Goal: Use online tool/utility: Utilize a website feature to perform a specific function

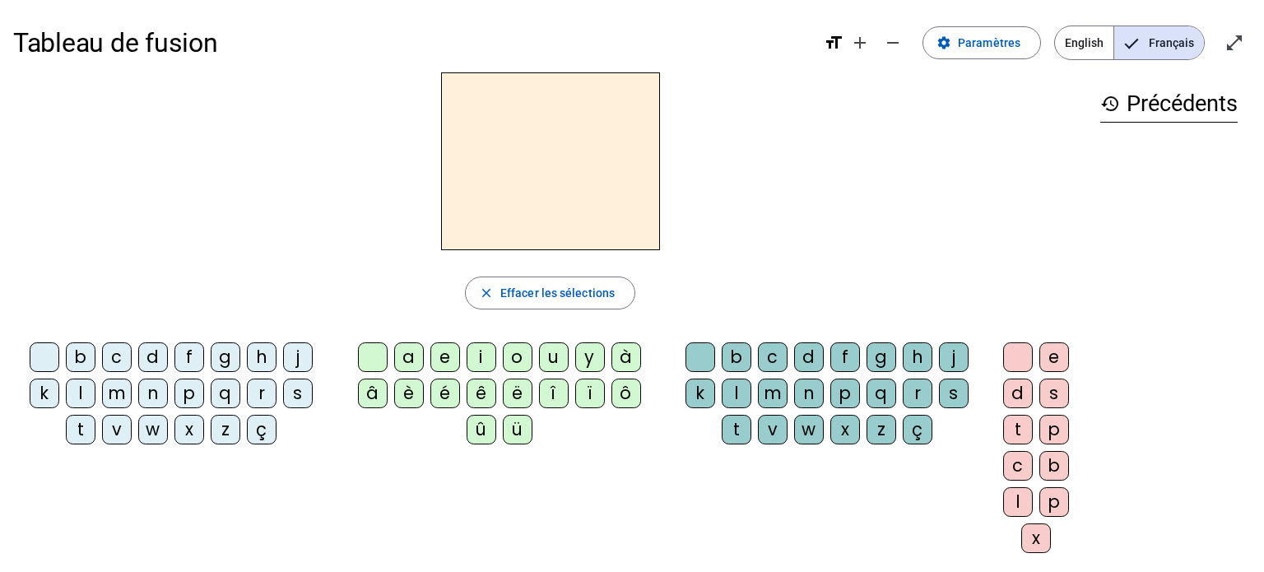
click at [188, 350] on div "f" at bounding box center [189, 357] width 30 height 30
click at [407, 352] on div "a" at bounding box center [409, 357] width 30 height 30
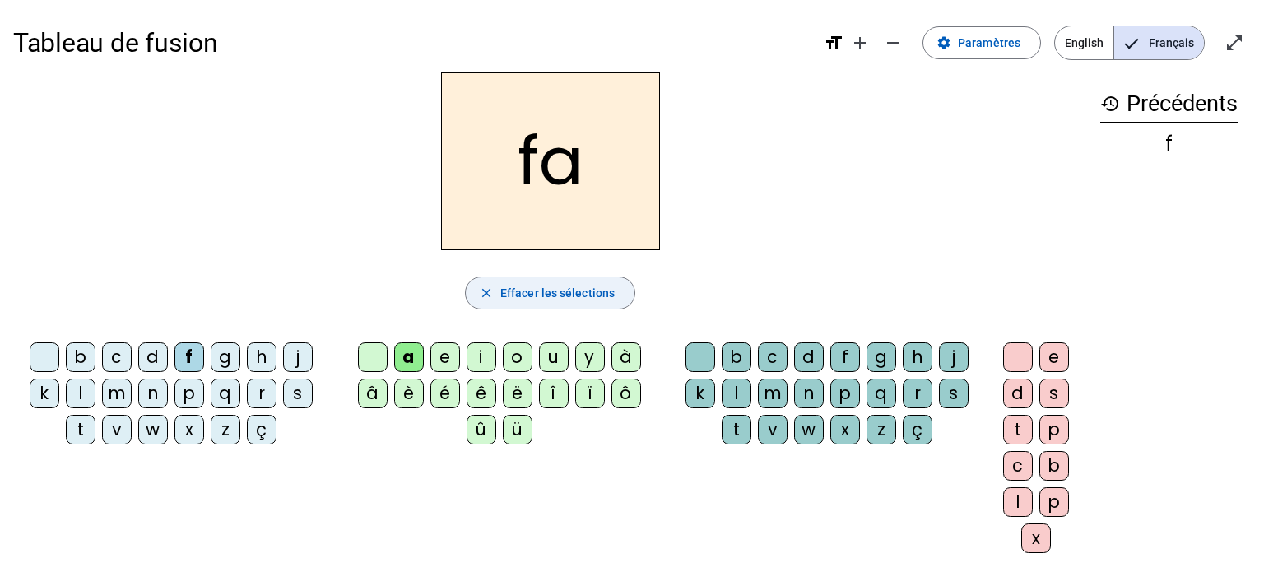
click at [502, 299] on span "Effacer les sélections" at bounding box center [557, 293] width 114 height 20
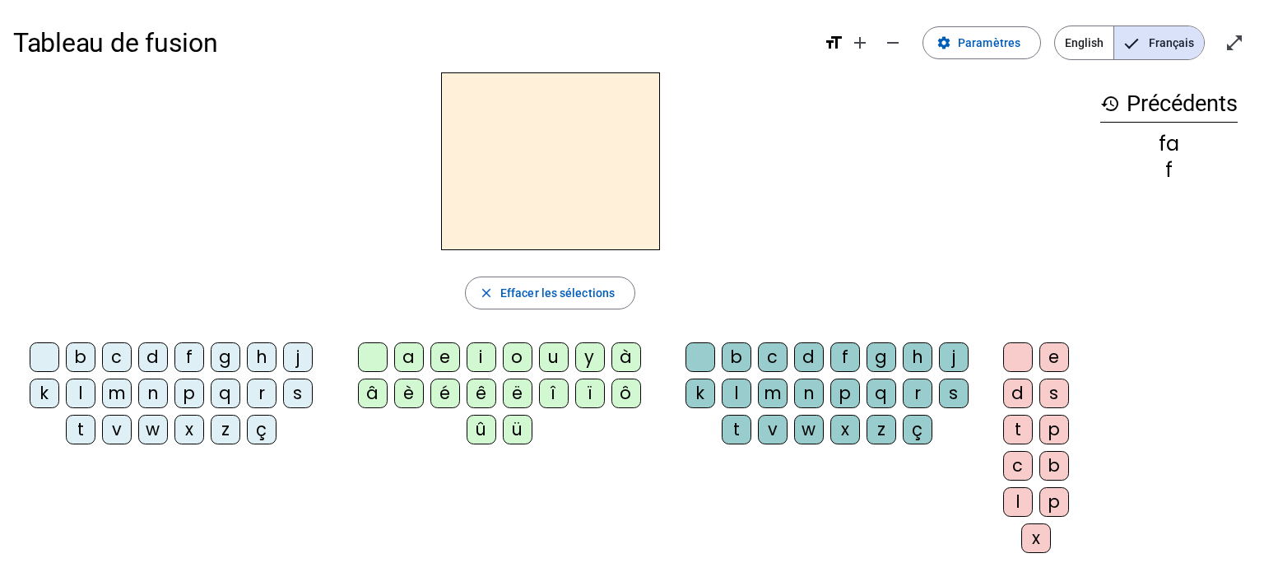
click at [85, 424] on div "t" at bounding box center [81, 430] width 30 height 30
click at [405, 346] on div "a" at bounding box center [409, 357] width 30 height 30
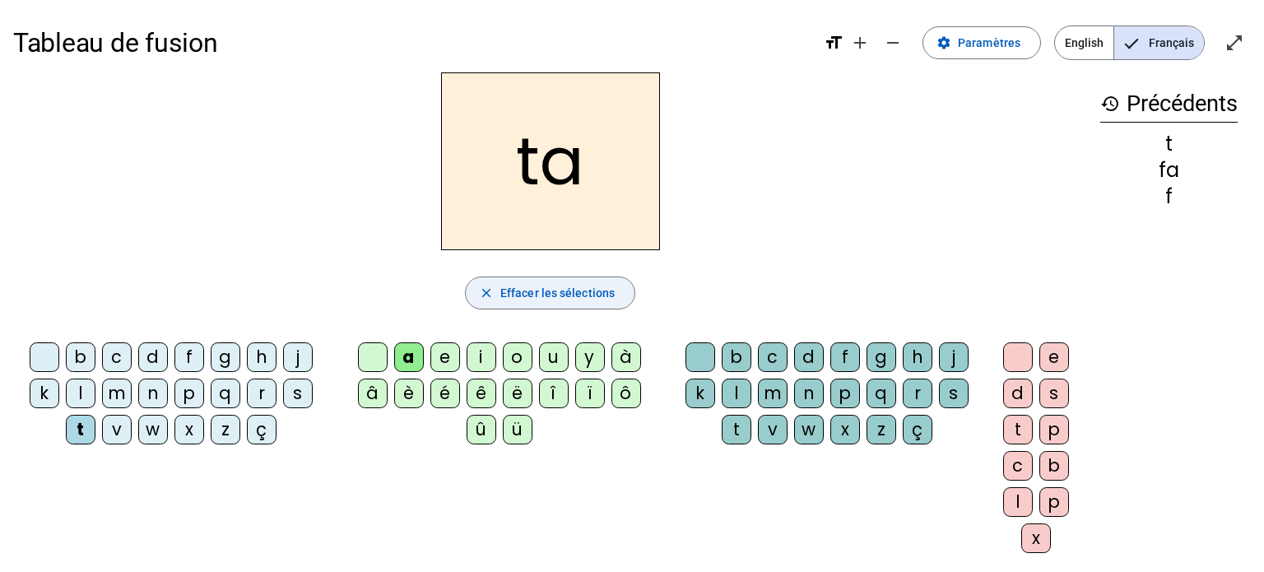
click at [603, 281] on span "button" at bounding box center [550, 292] width 169 height 39
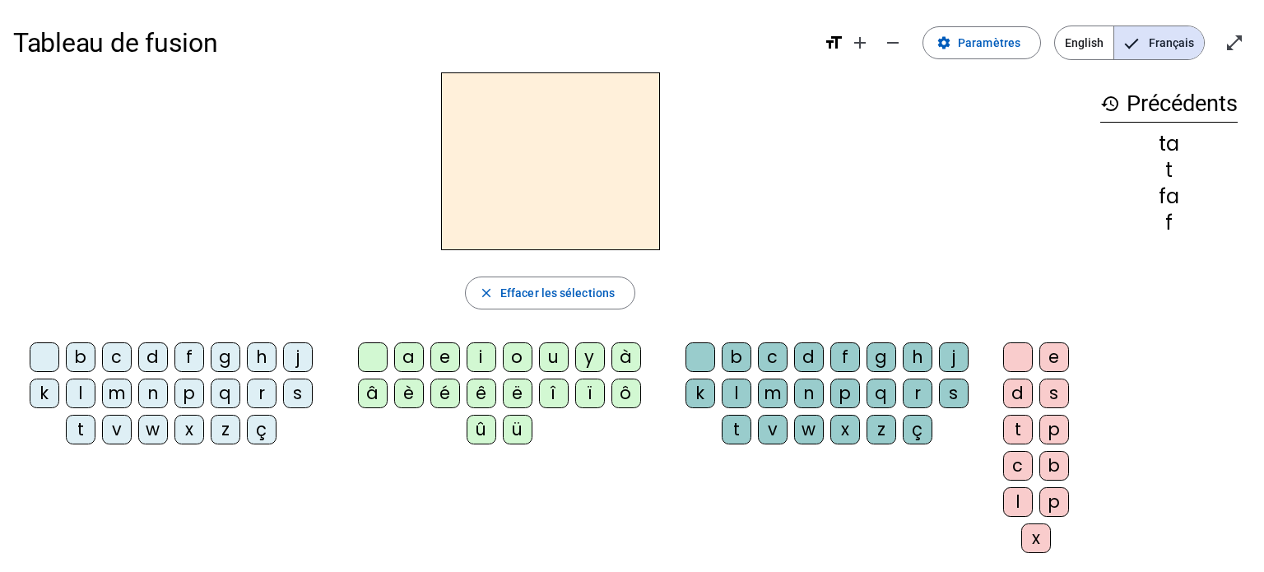
click at [65, 391] on letter-bubble "k" at bounding box center [48, 397] width 36 height 36
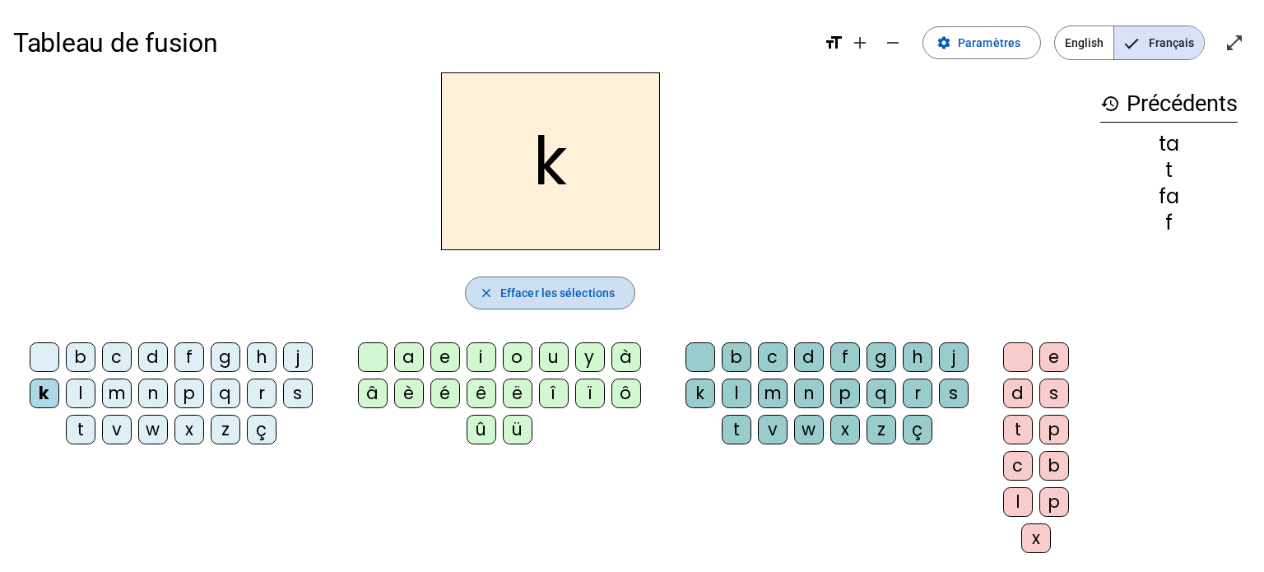
click at [507, 304] on span "button" at bounding box center [550, 292] width 169 height 39
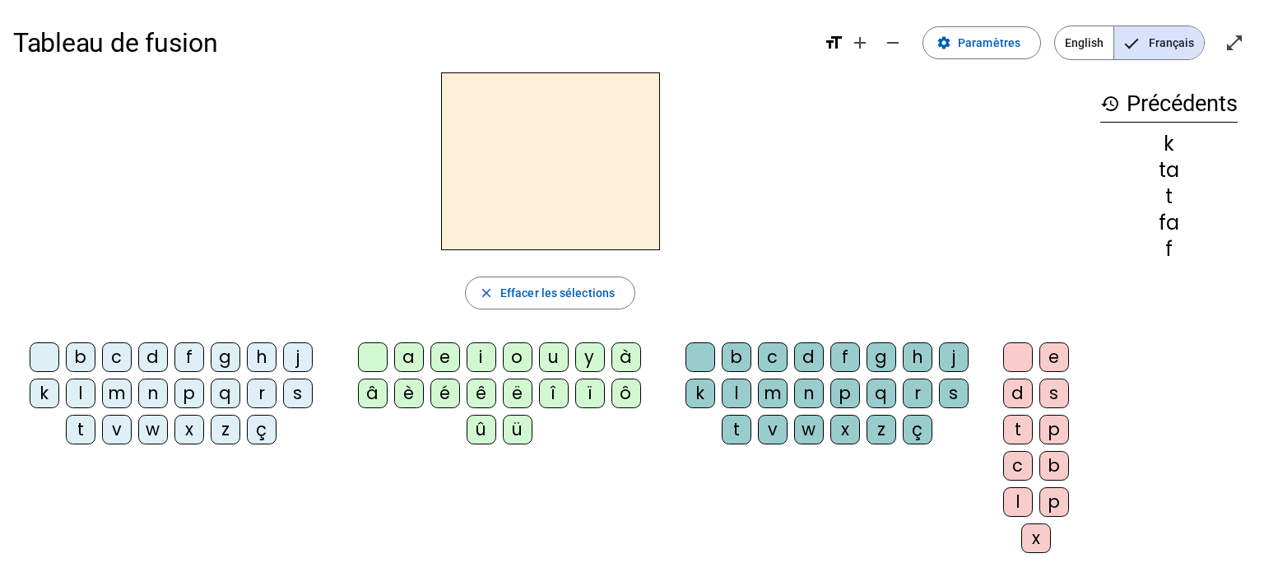
click at [88, 389] on div "l" at bounding box center [81, 394] width 30 height 30
click at [409, 354] on div "a" at bounding box center [409, 357] width 30 height 30
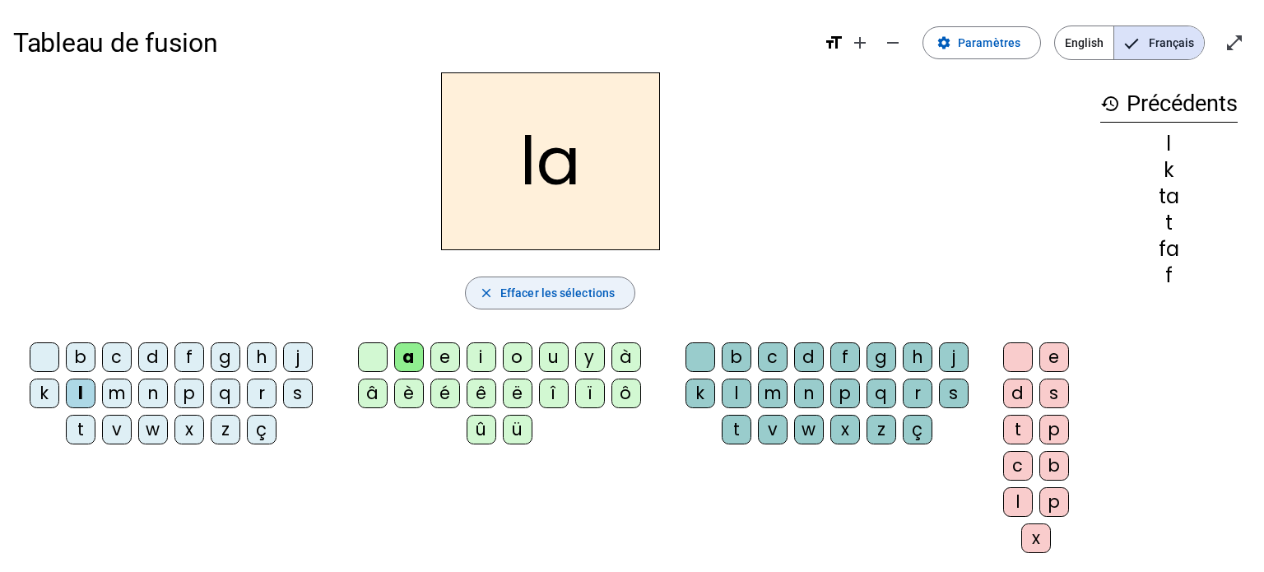
click at [527, 290] on span "Effacer les sélections" at bounding box center [557, 293] width 114 height 20
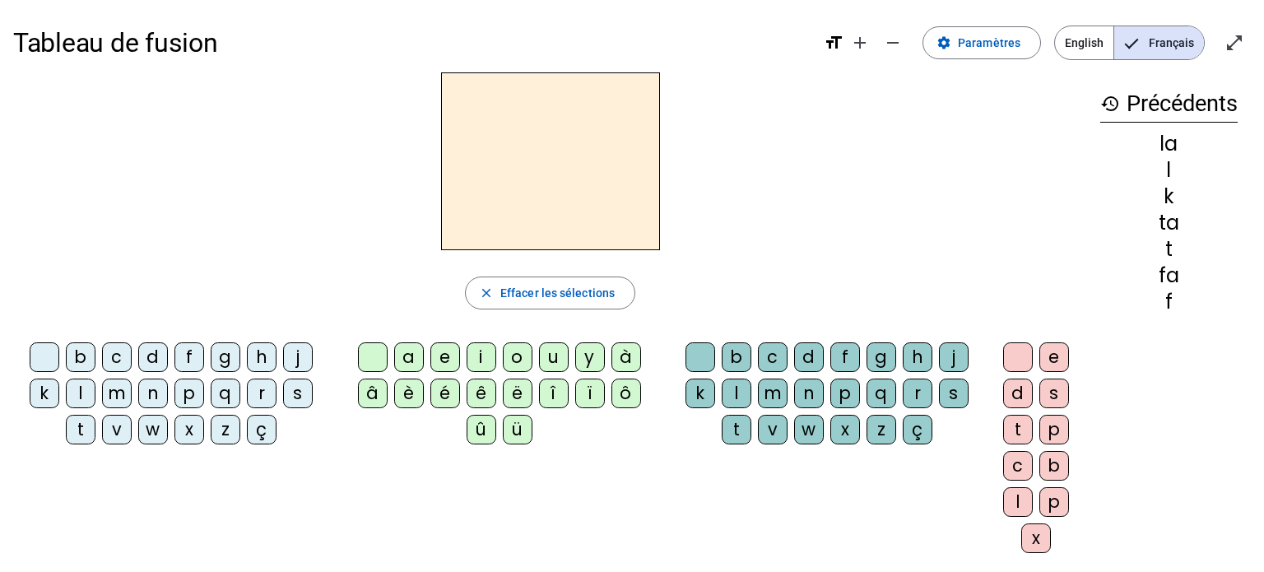
click at [147, 355] on div "d" at bounding box center [153, 357] width 30 height 30
click at [402, 360] on div "a" at bounding box center [409, 357] width 30 height 30
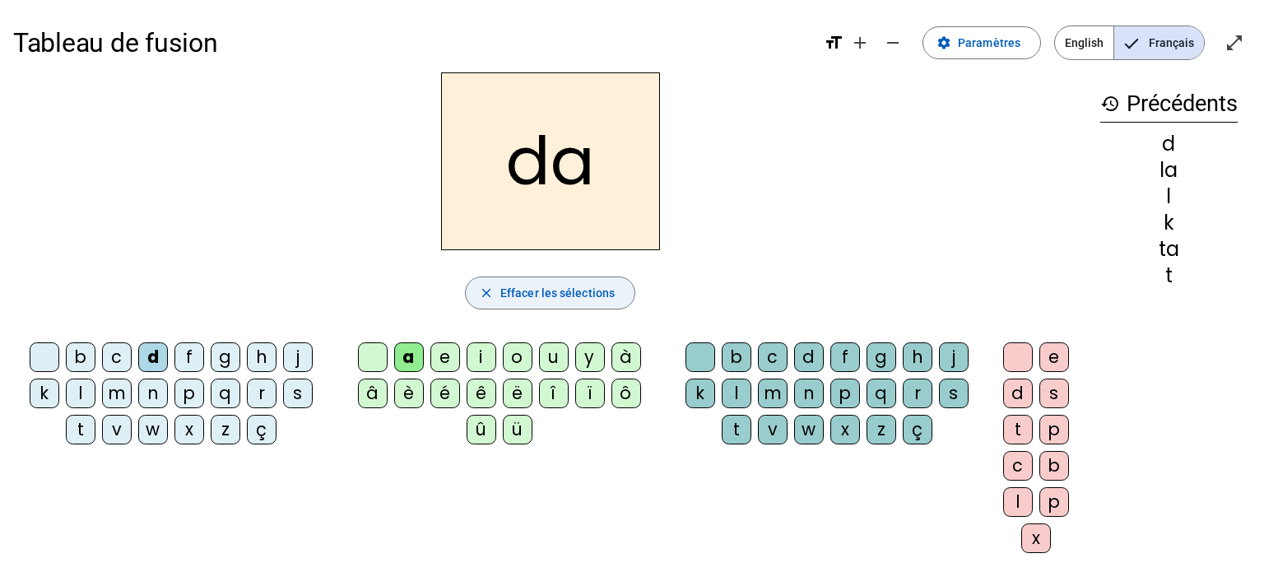
click at [560, 288] on span "Effacer les sélections" at bounding box center [557, 293] width 114 height 20
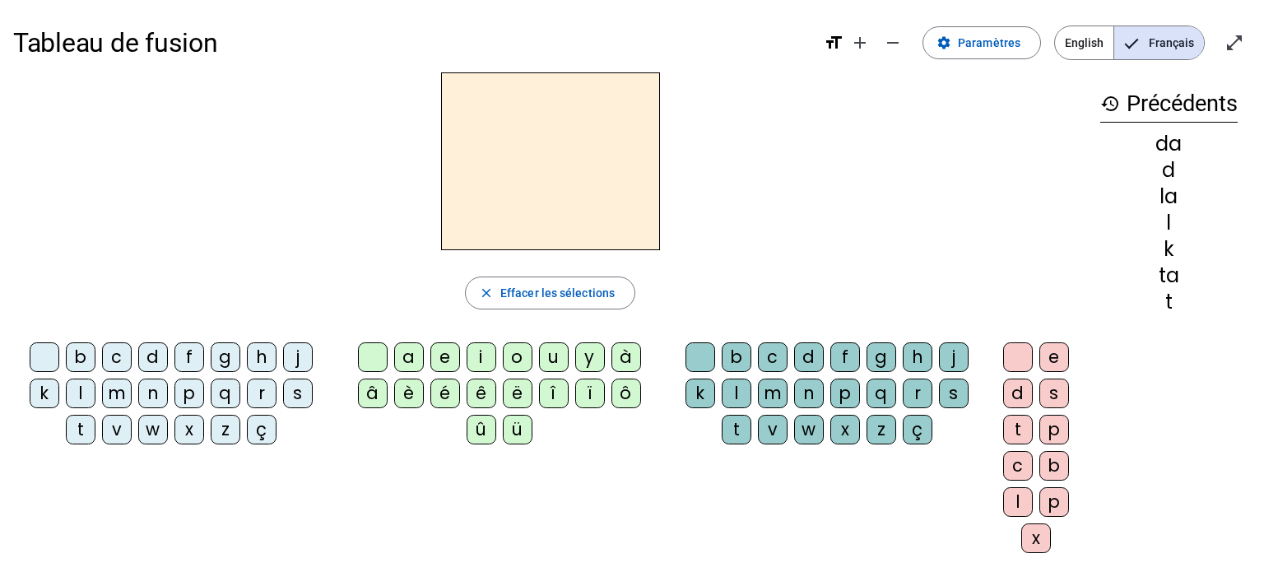
click at [81, 393] on div "l" at bounding box center [81, 394] width 30 height 30
click at [435, 362] on div "e" at bounding box center [445, 357] width 30 height 30
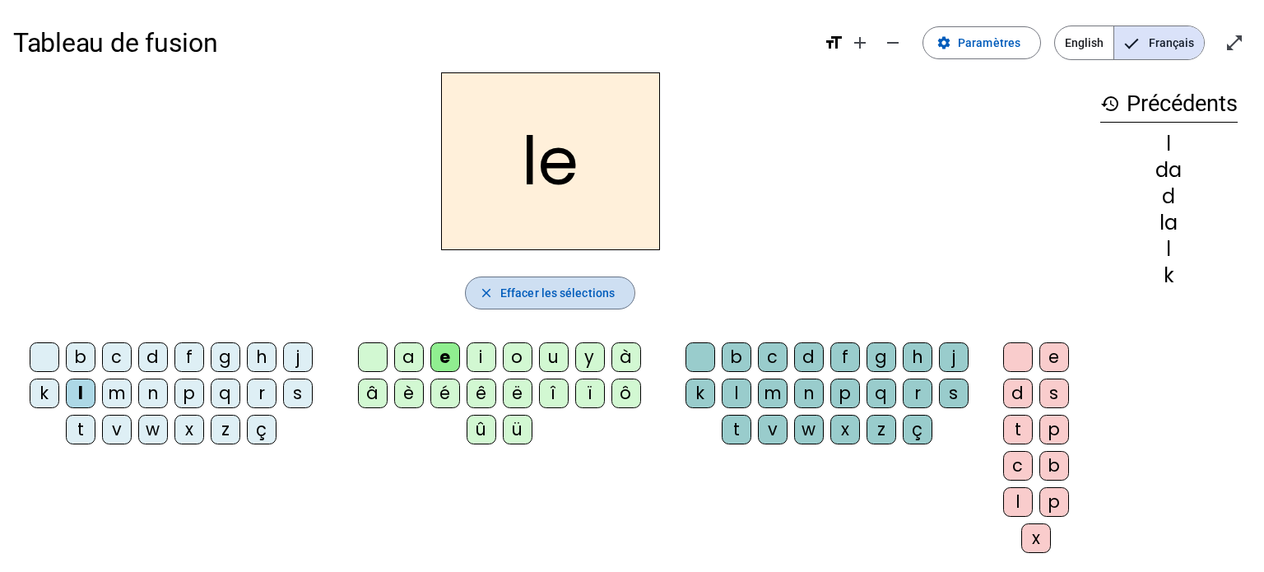
click at [513, 295] on span "Effacer les sélections" at bounding box center [557, 293] width 114 height 20
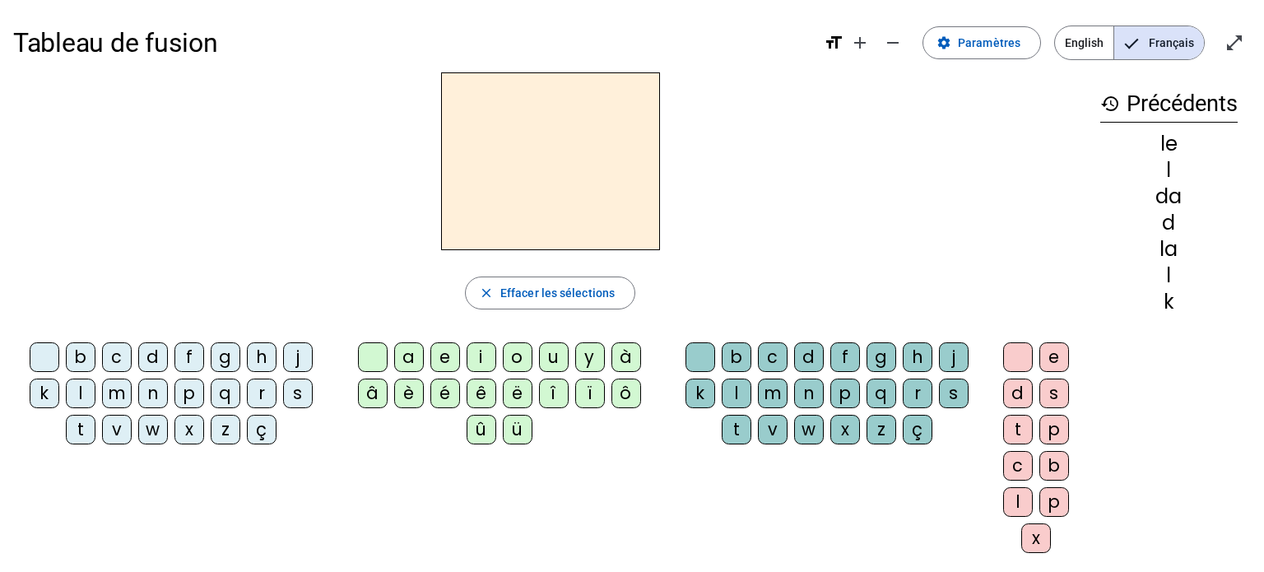
click at [84, 429] on div "t" at bounding box center [81, 430] width 30 height 30
click at [397, 360] on div "a" at bounding box center [409, 357] width 30 height 30
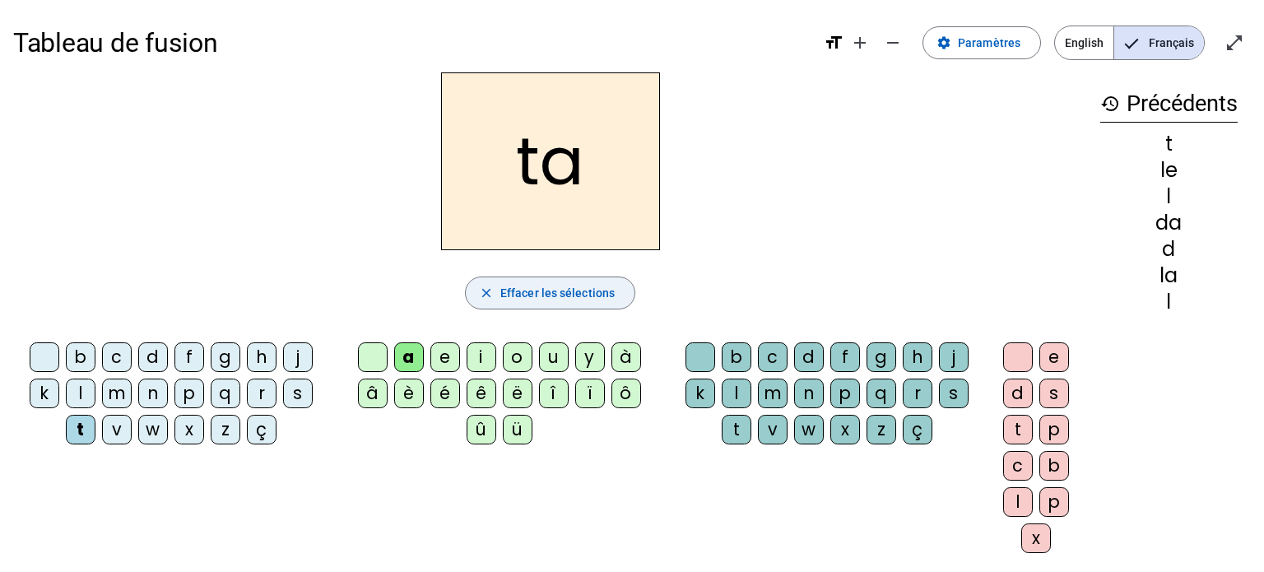
click at [538, 290] on span "Effacer les sélections" at bounding box center [557, 293] width 114 height 20
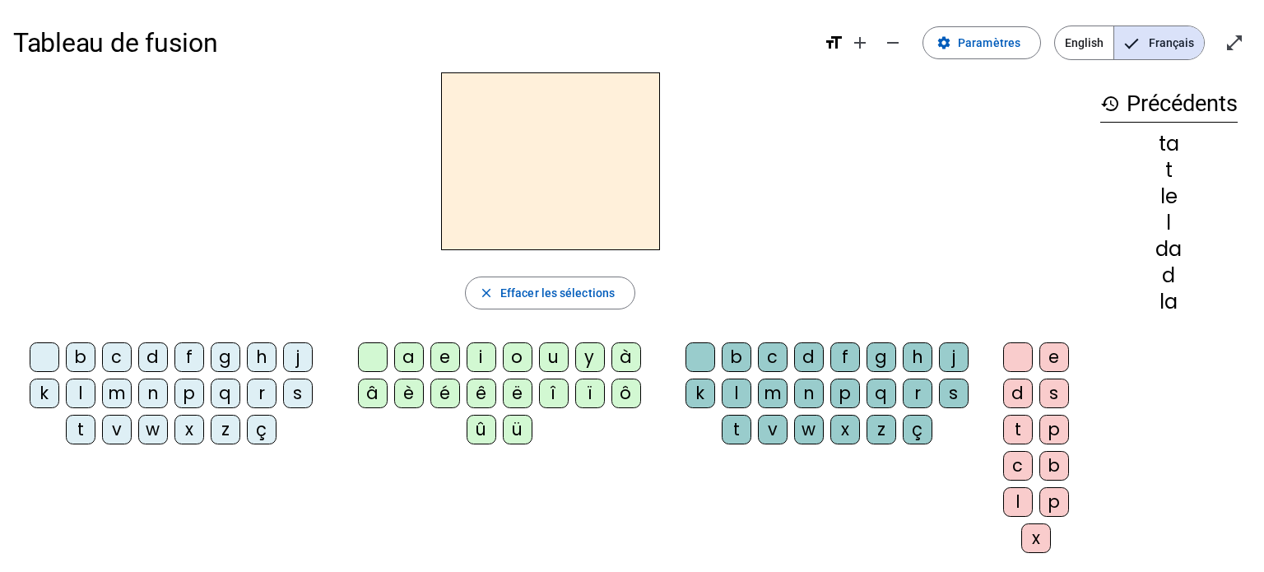
click at [188, 353] on div "f" at bounding box center [189, 357] width 30 height 30
click at [434, 355] on div "e" at bounding box center [445, 357] width 30 height 30
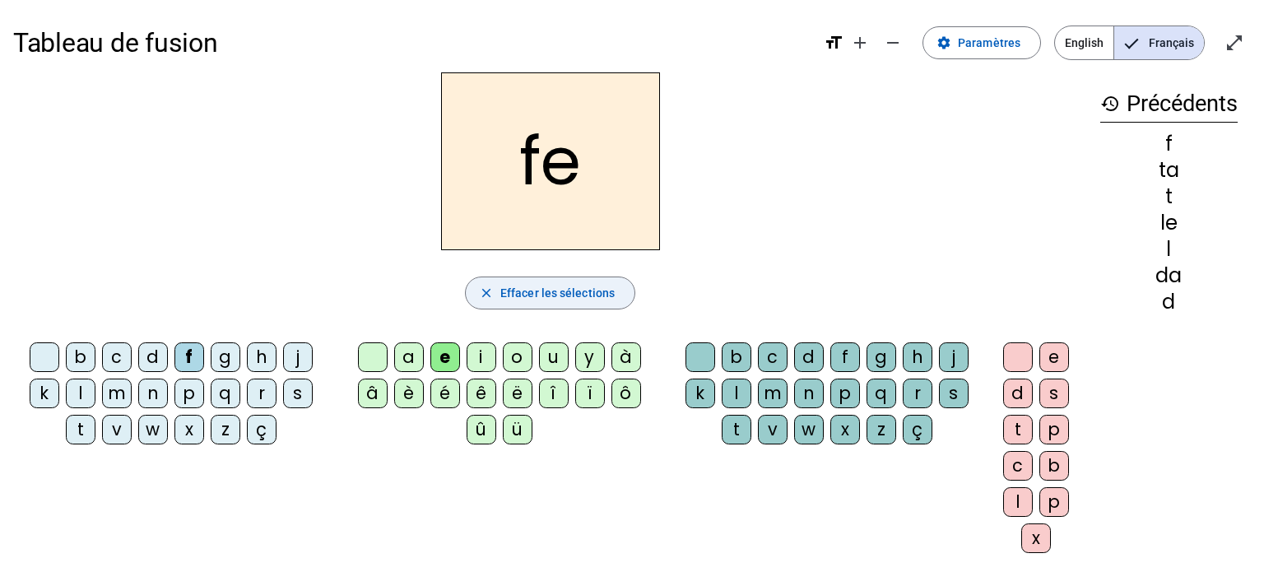
click at [548, 290] on span "Effacer les sélections" at bounding box center [557, 293] width 114 height 20
